Goal: Task Accomplishment & Management: Complete application form

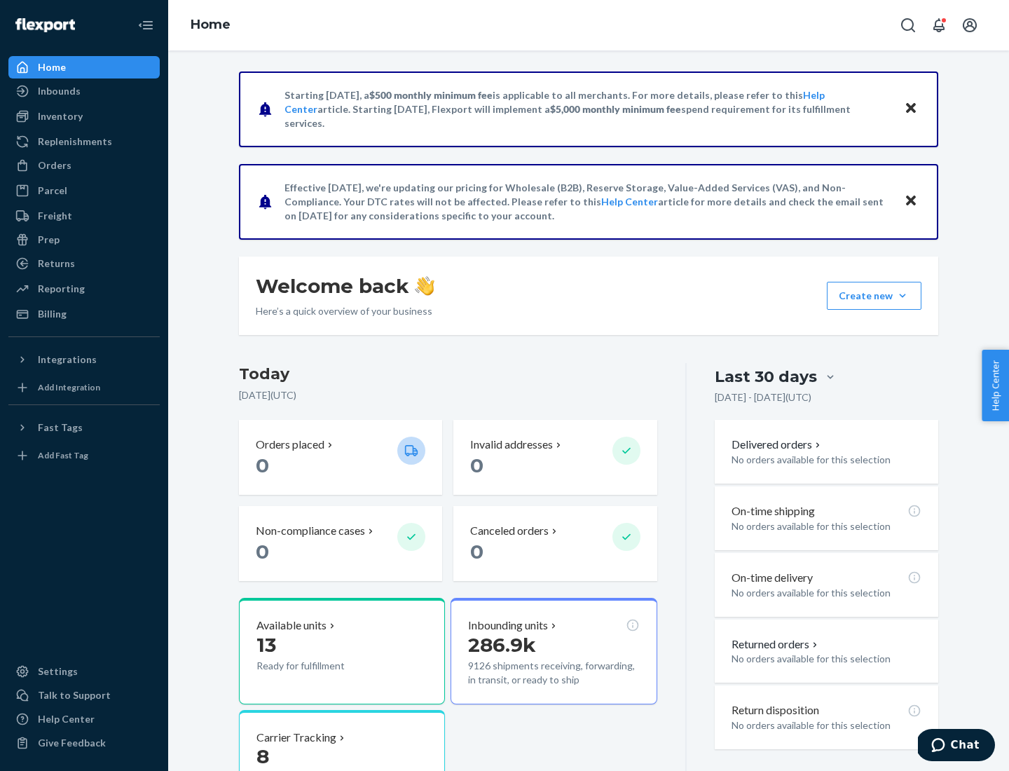
click at [902, 296] on button "Create new Create new inbound Create new order Create new product" at bounding box center [874, 296] width 95 height 28
click at [84, 91] on div "Inbounds" at bounding box center [84, 91] width 149 height 20
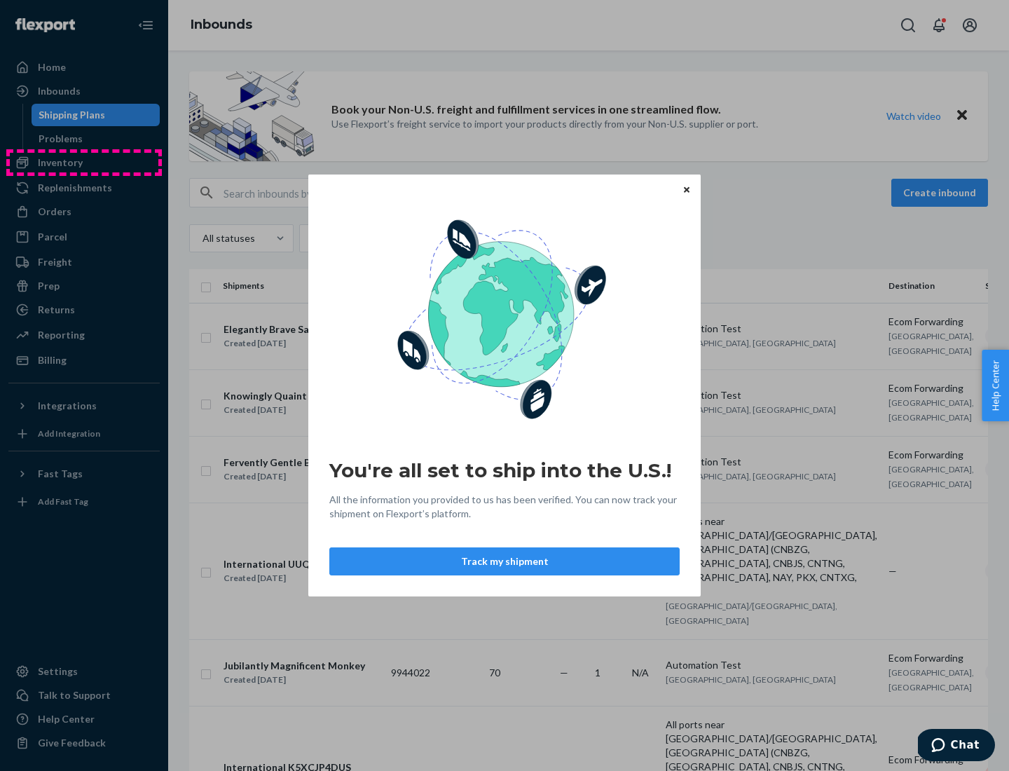
click at [84, 163] on div "You're all set to ship into the U.S.! All the information you provided to us ha…" at bounding box center [504, 385] width 1009 height 771
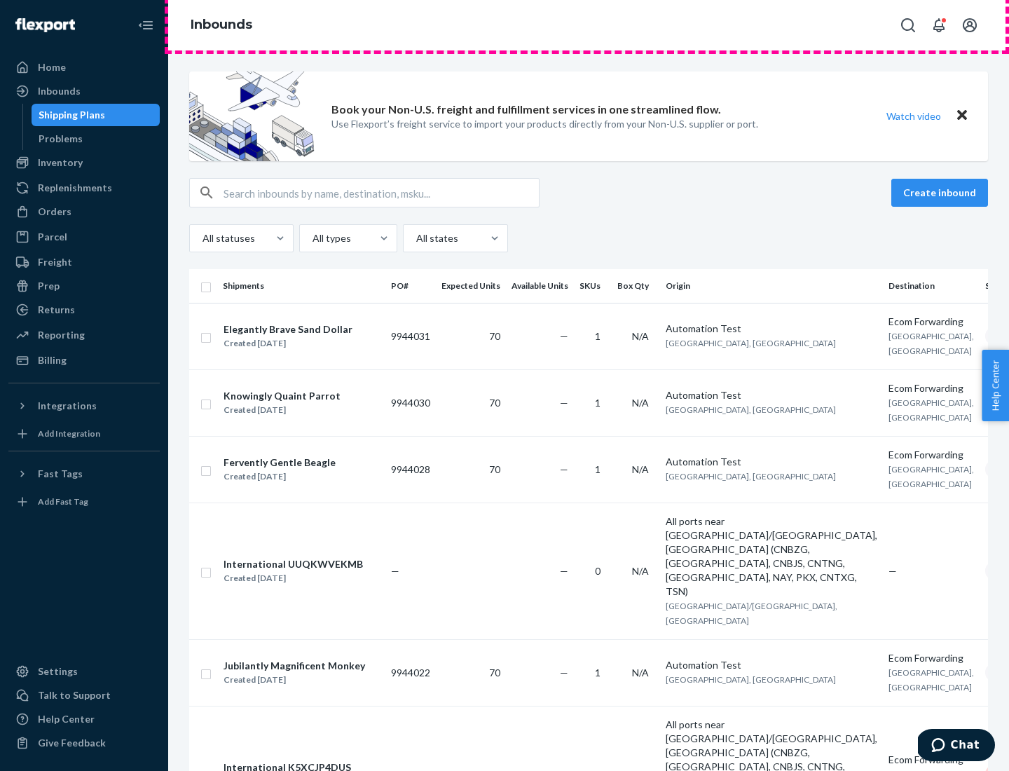
click at [589, 25] on div "Inbounds" at bounding box center [588, 25] width 841 height 50
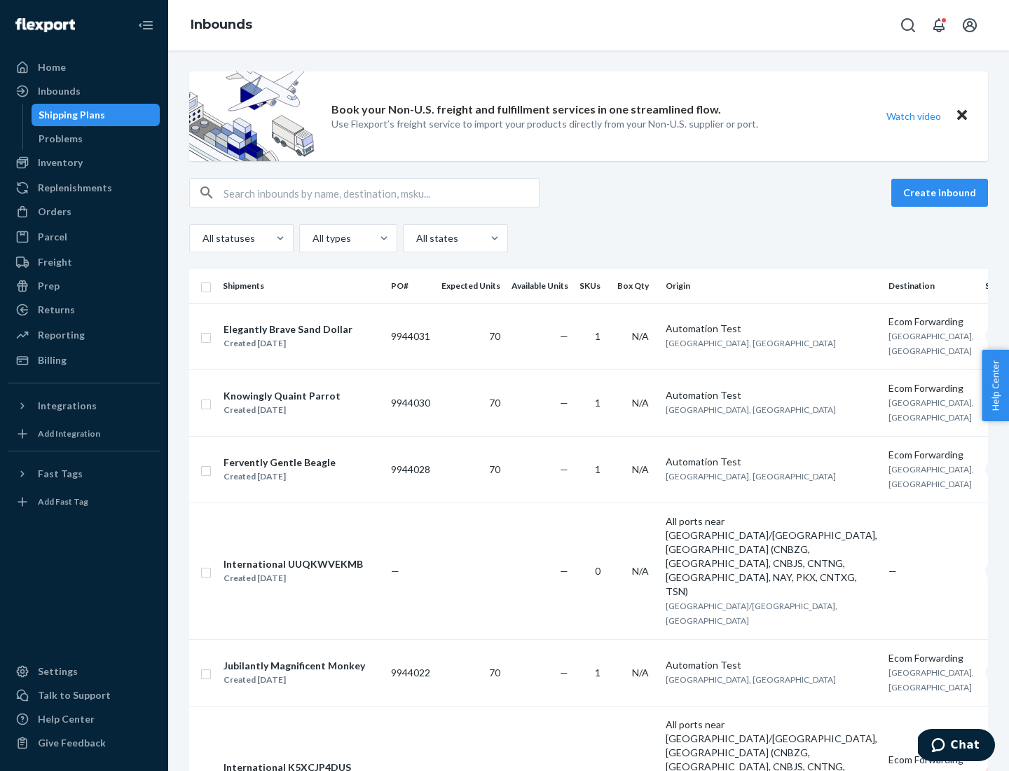
click at [589, 25] on div "Inbounds" at bounding box center [588, 25] width 841 height 50
click at [589, 238] on div "All statuses All types All states" at bounding box center [588, 238] width 799 height 28
click at [69, 115] on div "Shipping Plans" at bounding box center [72, 115] width 67 height 14
click at [942, 193] on button "Create inbound" at bounding box center [939, 193] width 97 height 28
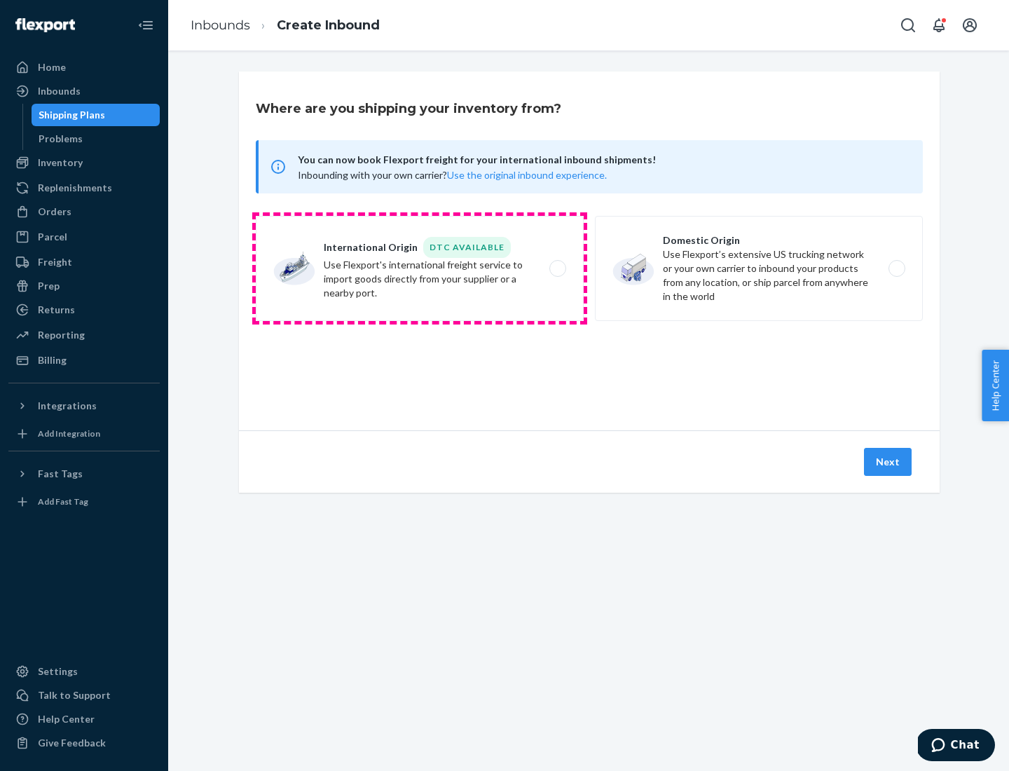
click at [420, 268] on label "International Origin DTC Available Use Flexport's international freight service…" at bounding box center [420, 268] width 328 height 105
click at [557, 268] on input "International Origin DTC Available Use Flexport's international freight service…" at bounding box center [561, 268] width 9 height 9
radio input "true"
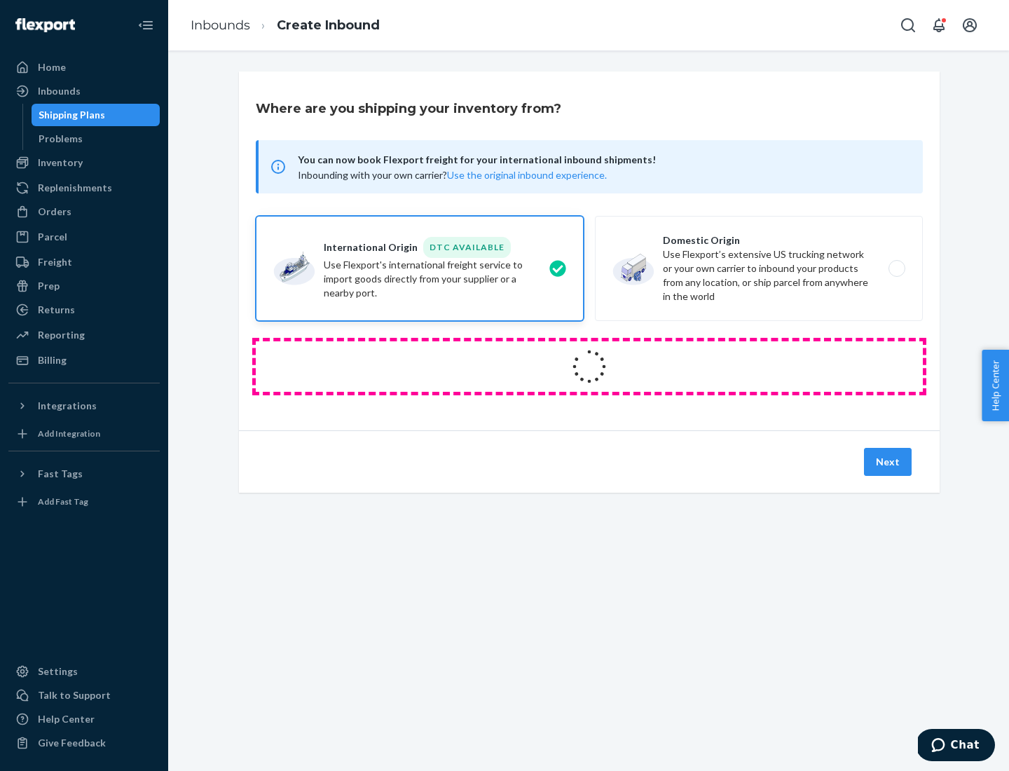
click at [589, 366] on icon at bounding box center [589, 366] width 50 height 50
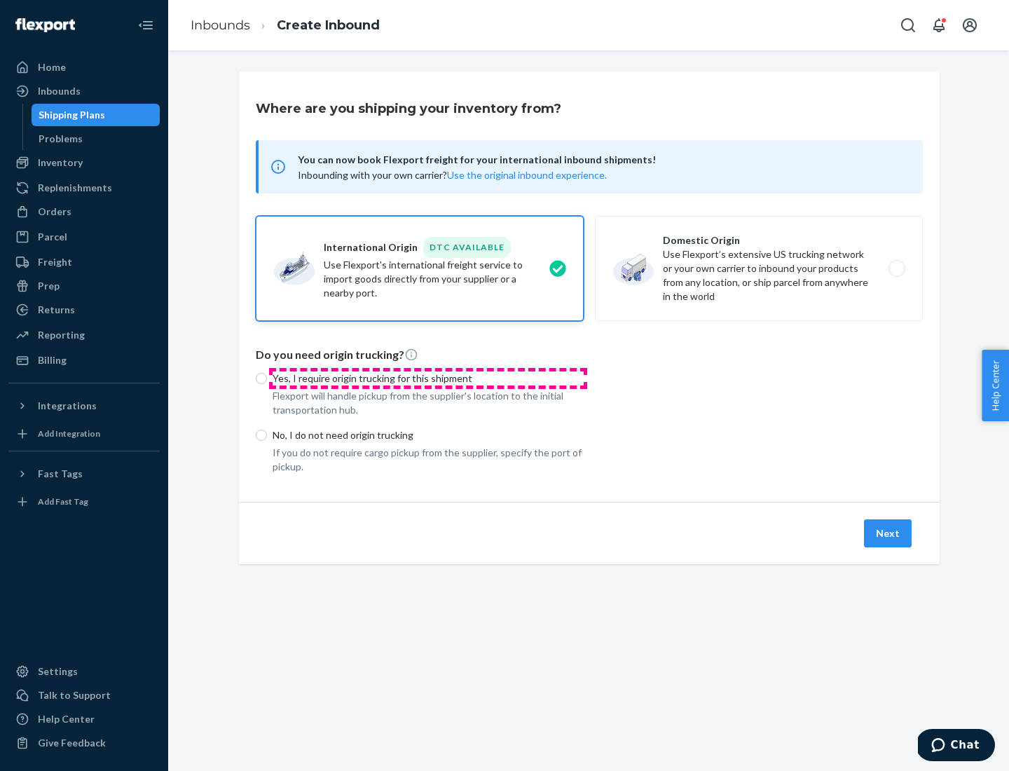
click at [428, 378] on p "Yes, I require origin trucking for this shipment" at bounding box center [428, 378] width 311 height 14
click at [267, 378] on input "Yes, I require origin trucking for this shipment" at bounding box center [261, 378] width 11 height 11
radio input "true"
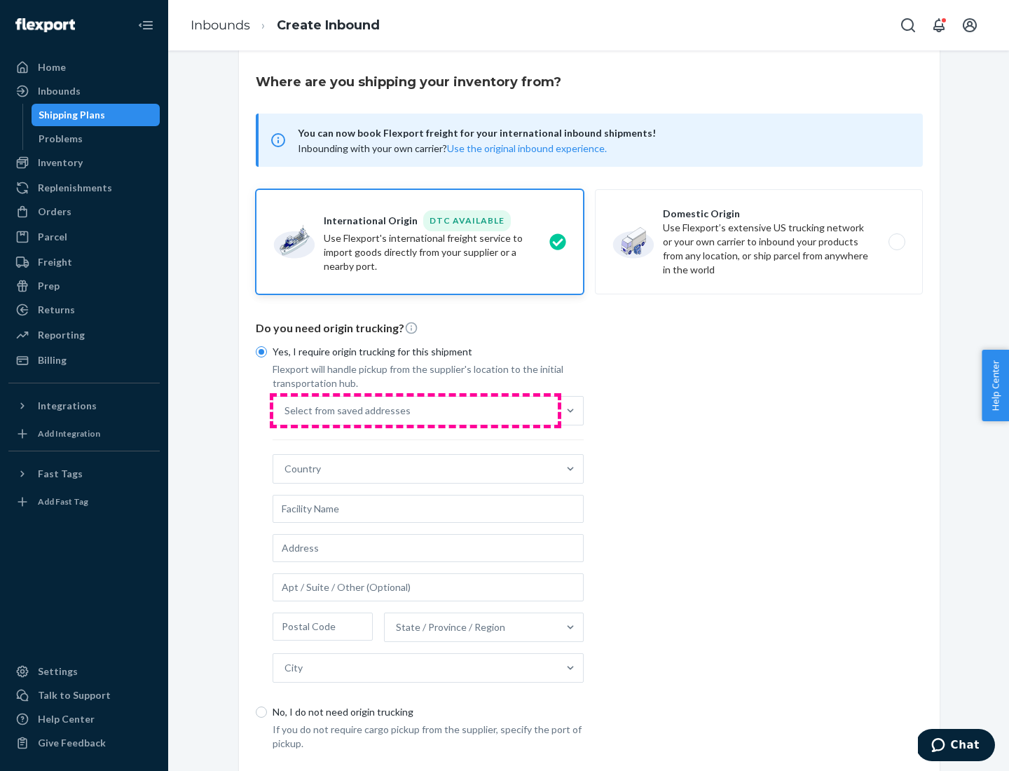
click at [416, 410] on div "Select from saved addresses" at bounding box center [415, 411] width 284 height 28
click at [286, 410] on input "Select from saved addresses" at bounding box center [284, 411] width 1 height 14
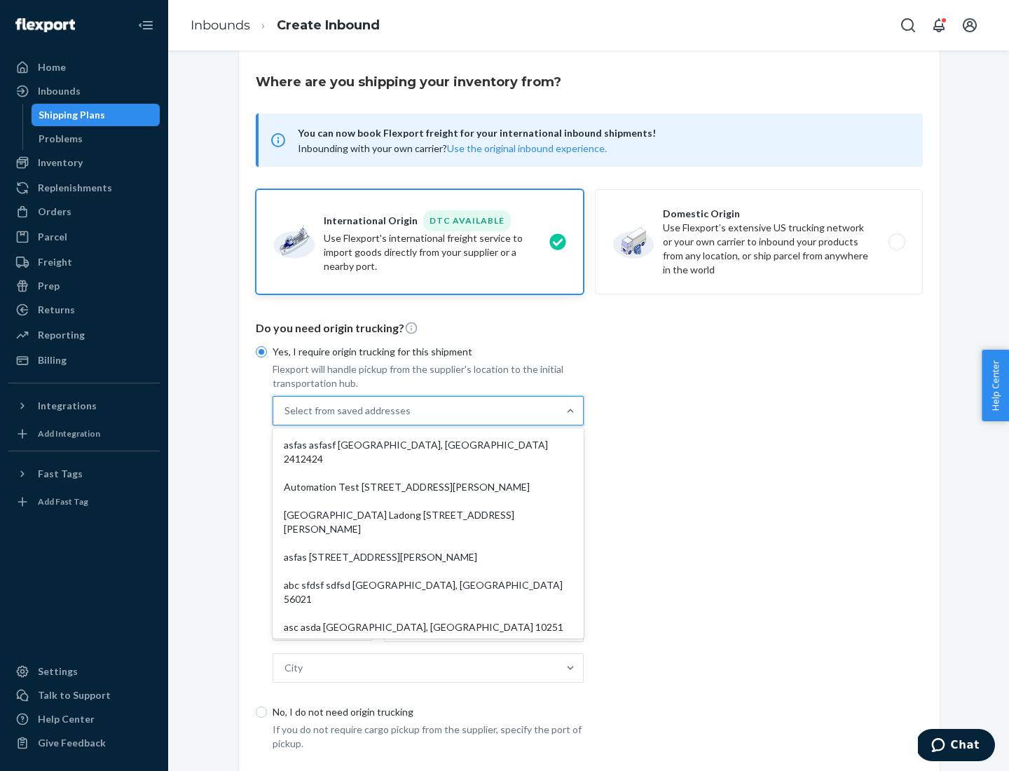
scroll to position [61, 0]
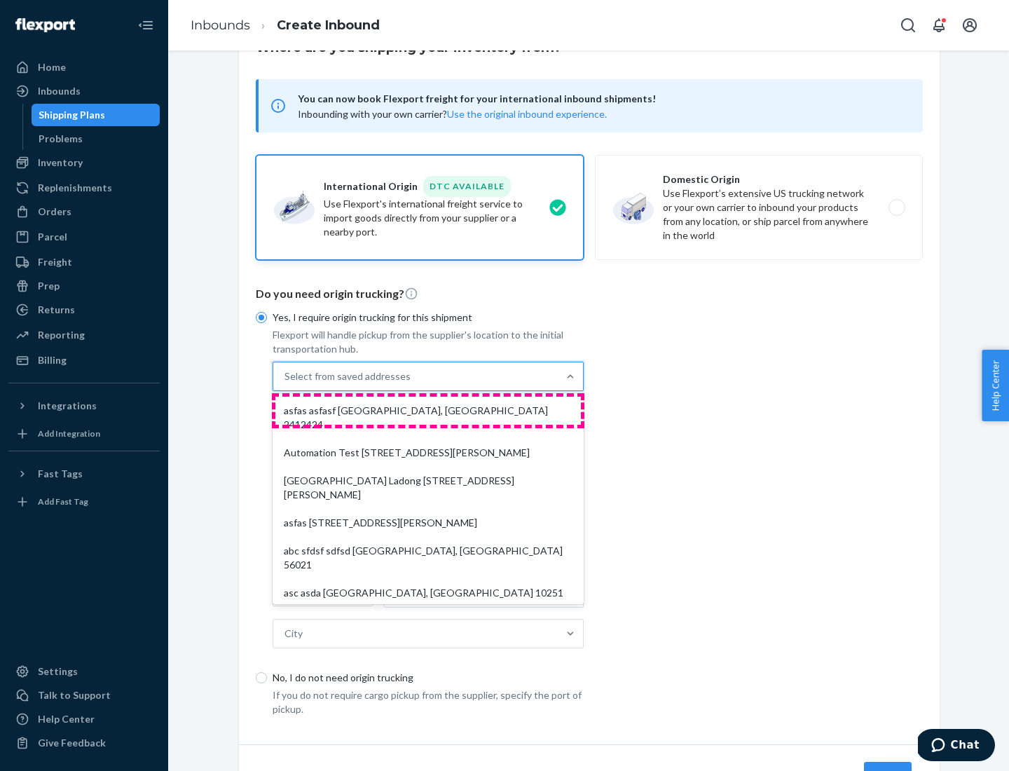
click at [428, 410] on div "asfas asfasf [GEOGRAPHIC_DATA], [GEOGRAPHIC_DATA] 2412424" at bounding box center [427, 418] width 305 height 42
click at [286, 383] on input "option asfas asfasf [GEOGRAPHIC_DATA], [GEOGRAPHIC_DATA] 2412424 focused, 1 of …" at bounding box center [284, 376] width 1 height 14
type input "asfas"
type input "asfasf"
type input "2412424"
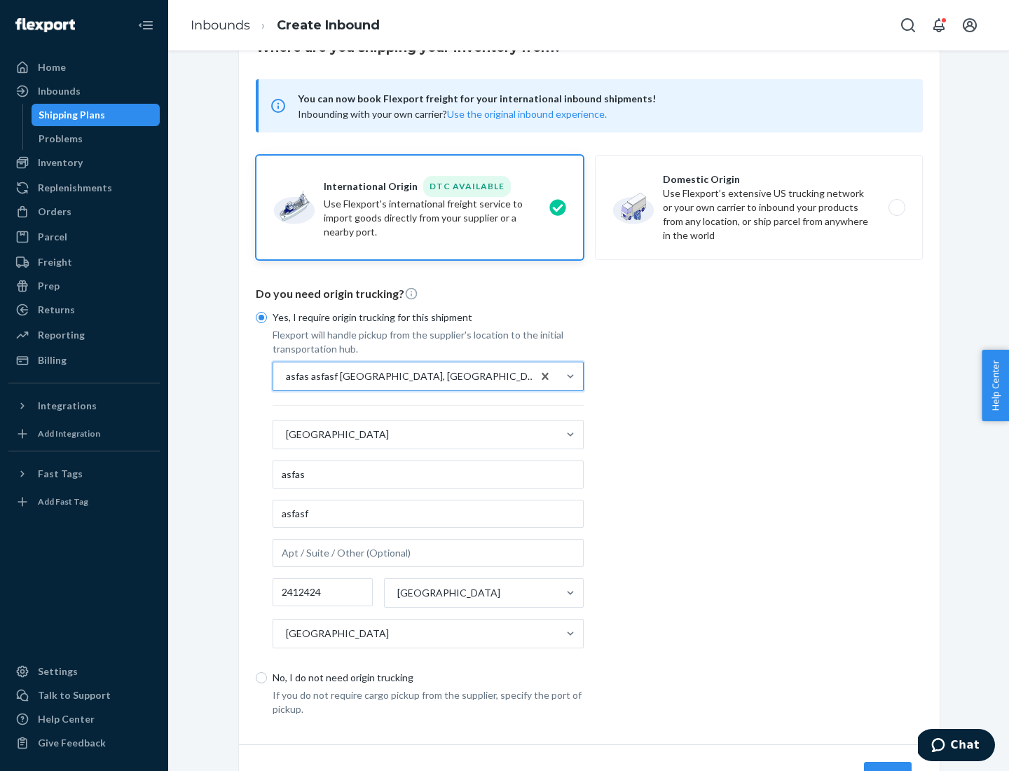
scroll to position [130, 0]
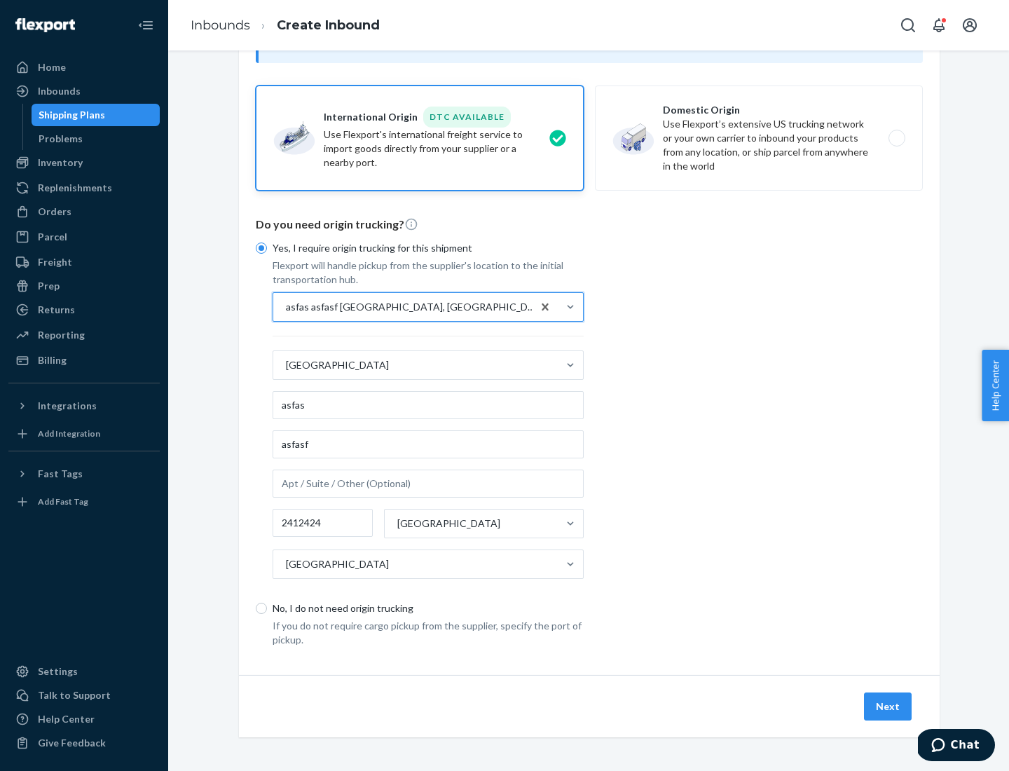
click at [888, 706] on button "Next" at bounding box center [888, 706] width 48 height 28
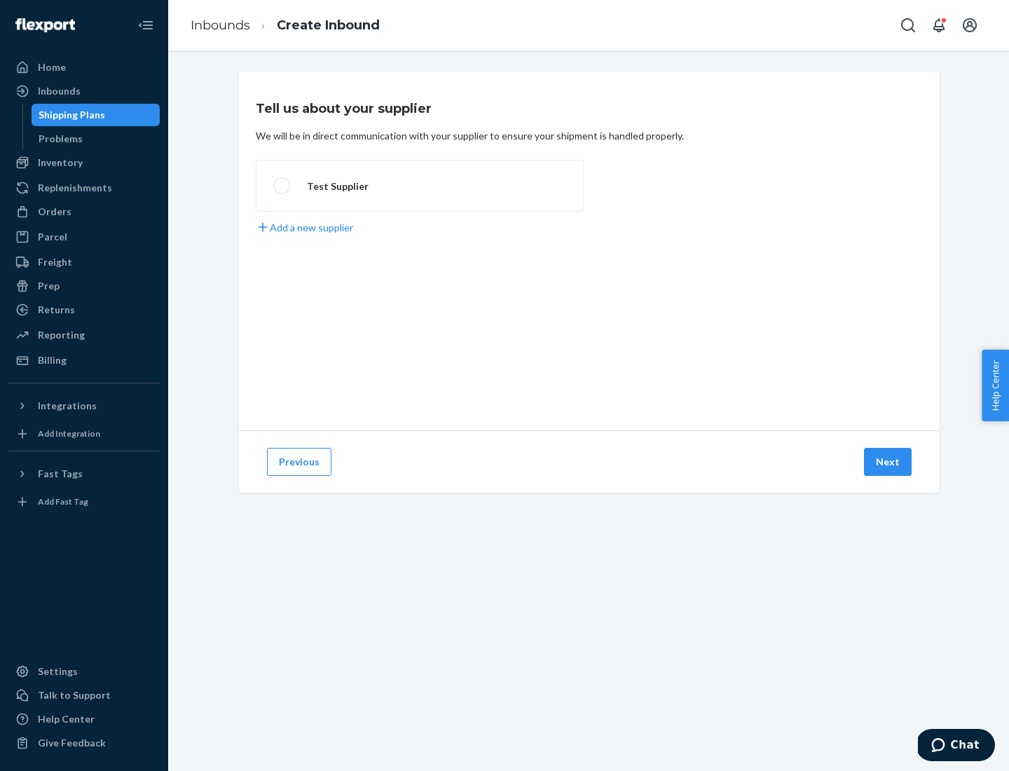
click at [420, 186] on label "Test Supplier" at bounding box center [420, 186] width 328 height 52
click at [282, 186] on input "Test Supplier" at bounding box center [277, 185] width 9 height 9
radio input "true"
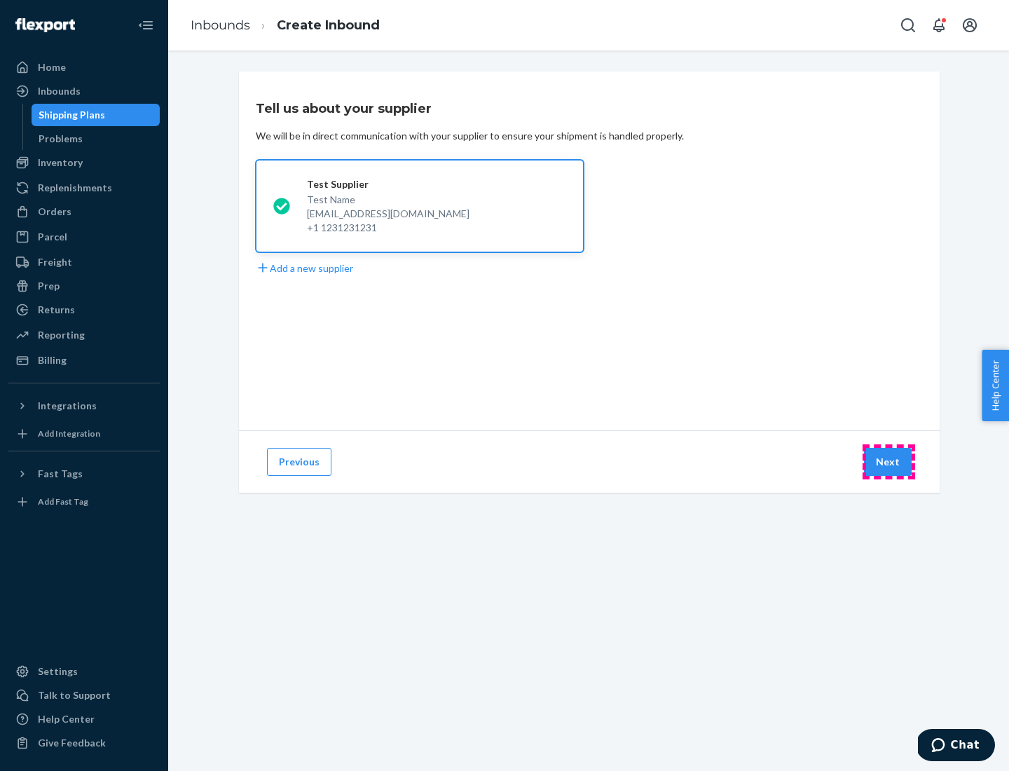
click at [888, 462] on button "Next" at bounding box center [888, 462] width 48 height 28
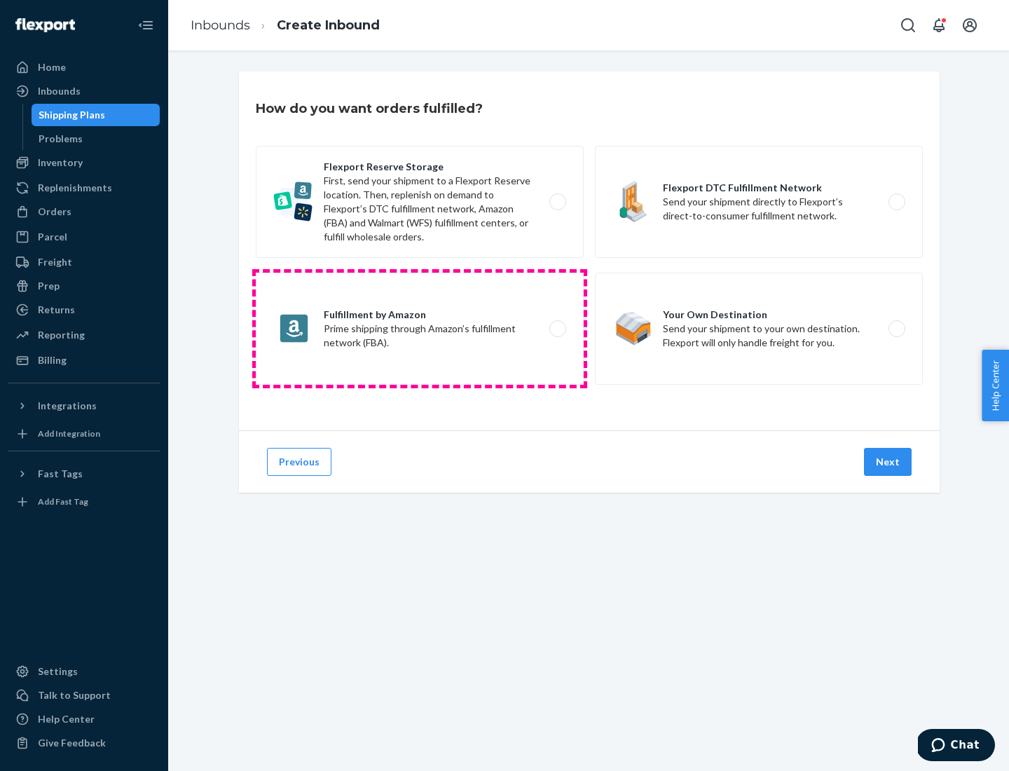
click at [420, 329] on label "Fulfillment by Amazon Prime shipping through Amazon’s fulfillment network (FBA)." at bounding box center [420, 329] width 328 height 112
click at [557, 329] on input "Fulfillment by Amazon Prime shipping through Amazon’s fulfillment network (FBA)." at bounding box center [561, 328] width 9 height 9
radio input "true"
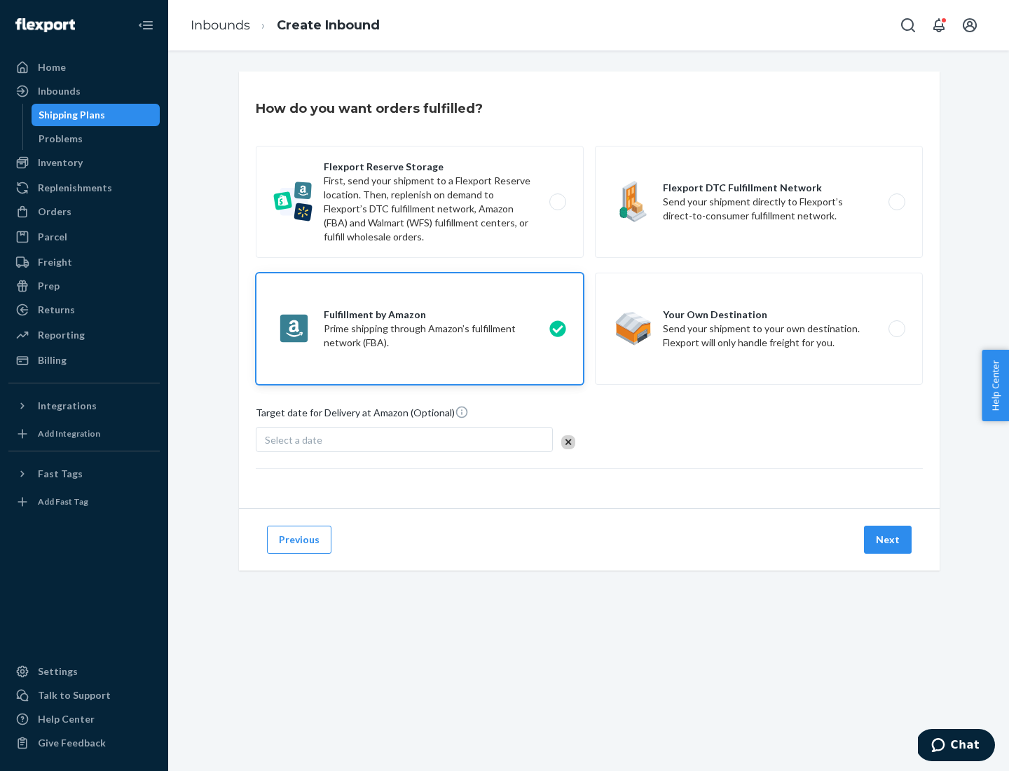
click at [888, 540] on button "Next" at bounding box center [888, 540] width 48 height 28
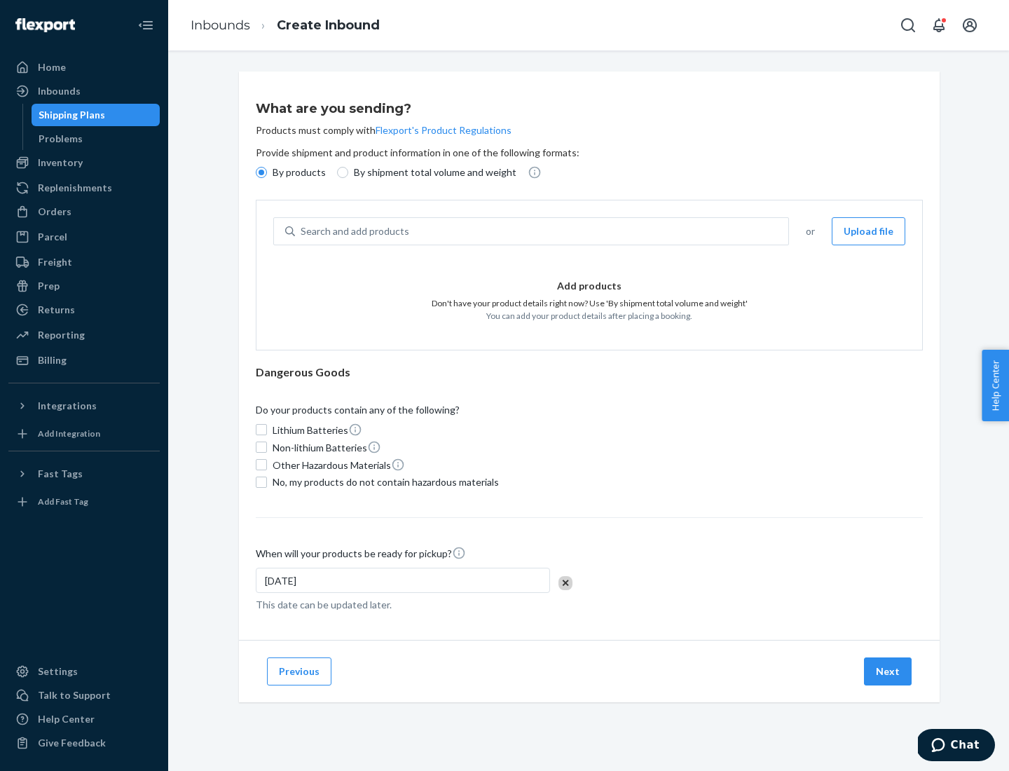
click at [431, 172] on p "By shipment total volume and weight" at bounding box center [435, 172] width 163 height 14
click at [348, 172] on input "By shipment total volume and weight" at bounding box center [342, 172] width 11 height 11
radio input "true"
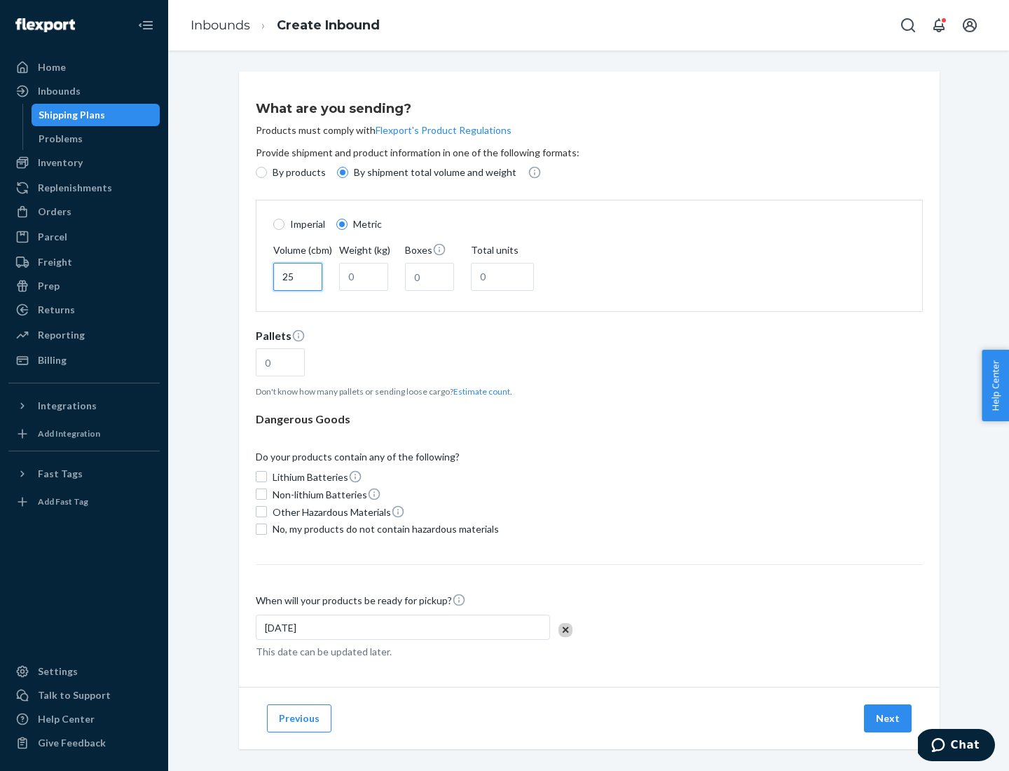
type input "25"
type input "100"
type input "50"
type input "500"
click at [479, 391] on button "Estimate count" at bounding box center [481, 391] width 57 height 12
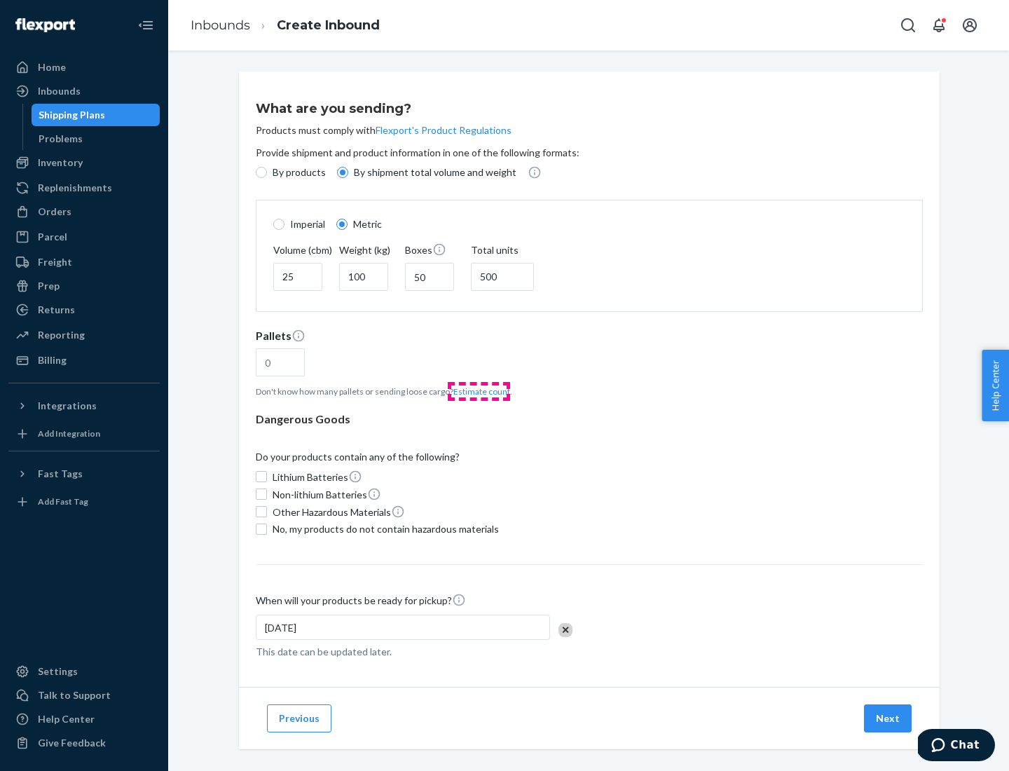
type input "16"
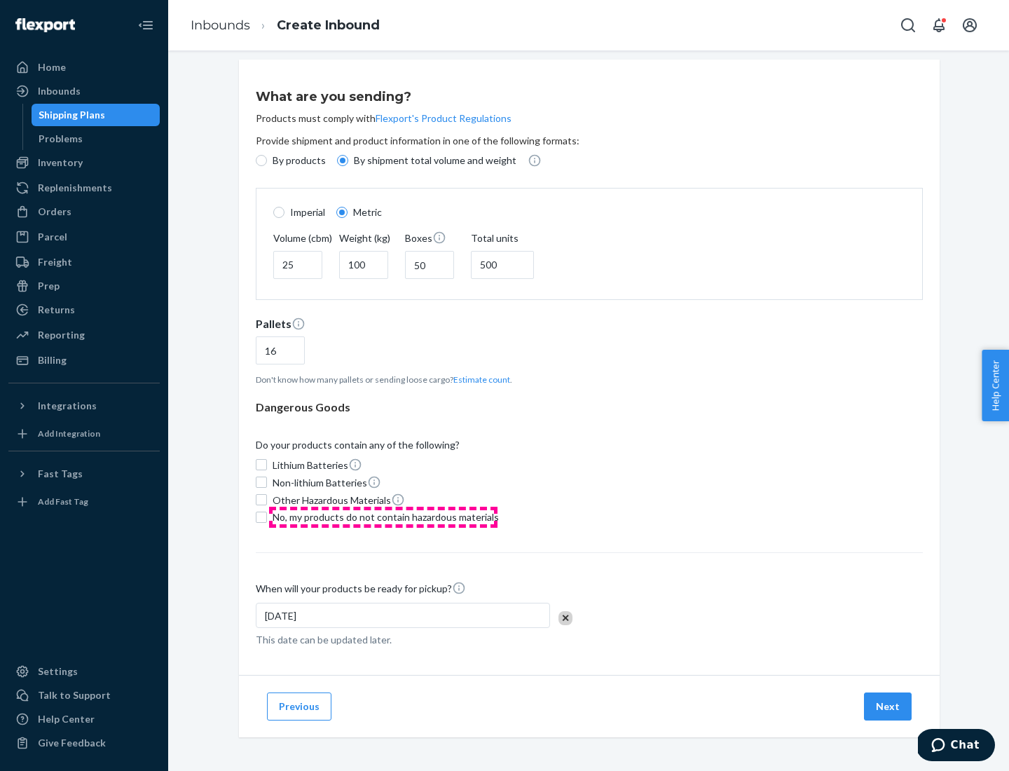
click at [383, 516] on span "No, my products do not contain hazardous materials" at bounding box center [386, 517] width 226 height 14
click at [267, 516] on input "No, my products do not contain hazardous materials" at bounding box center [261, 516] width 11 height 11
checkbox input "true"
click at [888, 706] on button "Next" at bounding box center [888, 706] width 48 height 28
